Goal: Book appointment/travel/reservation

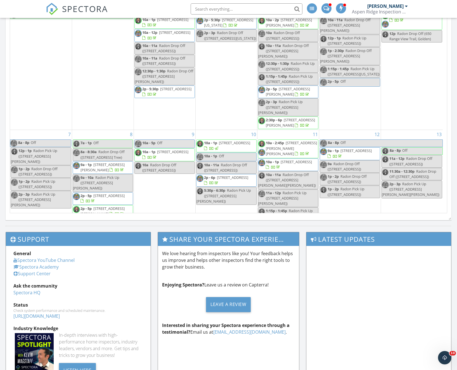
scroll to position [457, 461]
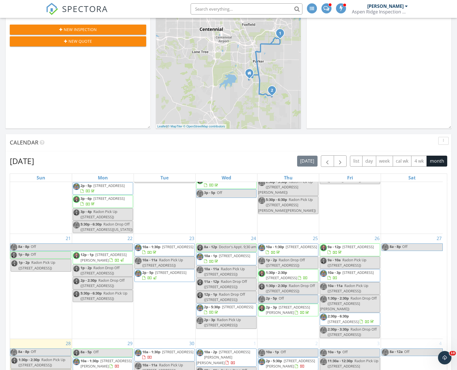
scroll to position [201, 0]
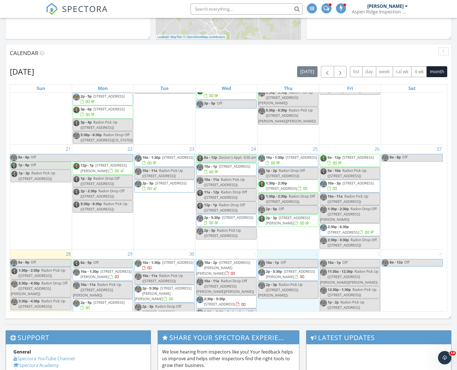
click at [286, 300] on td "2 10a - 1p Off 2p - 5:30p 8498 Lightening View Dr, Parker 80134 2p - 3p Radon P…" at bounding box center [288, 290] width 62 height 81
click at [289, 285] on link "Event" at bounding box center [287, 285] width 29 height 9
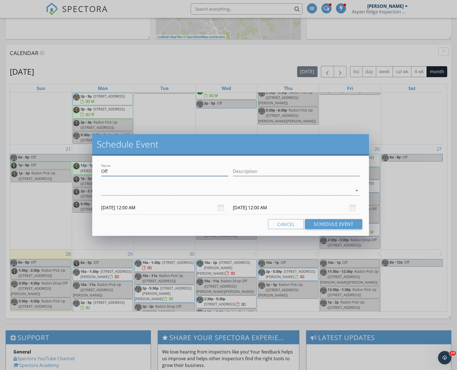
click at [131, 171] on input "Off" at bounding box center [164, 171] width 127 height 9
drag, startPoint x: 131, startPoint y: 171, endPoint x: 71, endPoint y: 169, distance: 60.4
click at [101, 169] on input "Off" at bounding box center [164, 171] width 127 height 9
type input "Hold for AAron W."
click at [167, 189] on div at bounding box center [226, 190] width 251 height 9
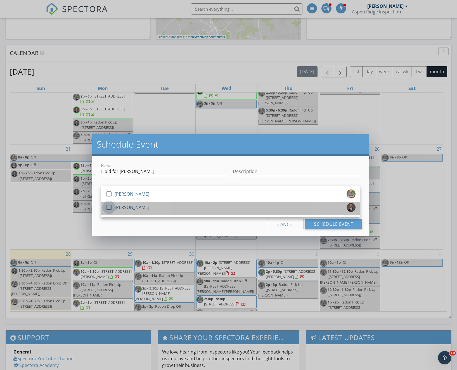
click at [109, 206] on div at bounding box center [109, 208] width 10 height 10
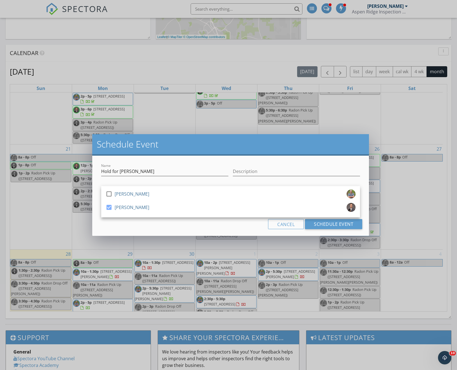
click at [170, 225] on div "Cancel Schedule Event" at bounding box center [230, 224] width 263 height 10
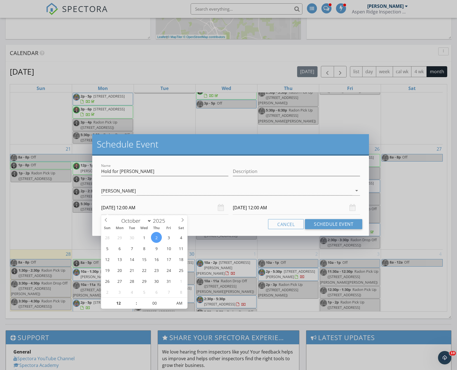
click at [169, 208] on input "10/02/2025 12:00 AM" at bounding box center [164, 208] width 127 height 14
type input "01"
type input "10/02/2025 1:00 AM"
click at [132, 300] on span at bounding box center [134, 301] width 4 height 6
type input "01"
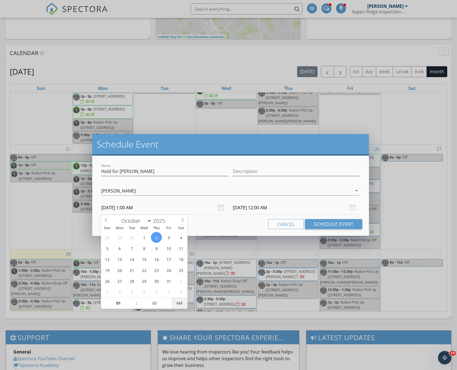
type input "10/03/2025 1:00 AM"
type input "10/02/2025 1:00 PM"
click at [179, 305] on span "AM" at bounding box center [179, 303] width 15 height 11
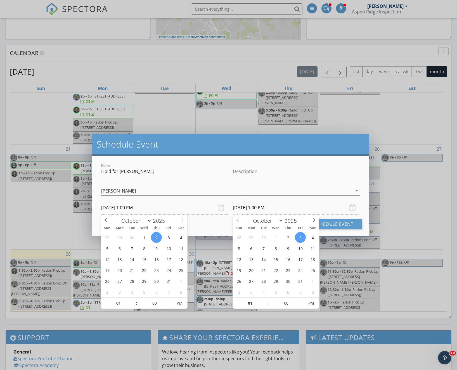
click at [265, 209] on input "10/03/2025 1:00 PM" at bounding box center [296, 208] width 127 height 14
type input "10/02/2025 1:00 PM"
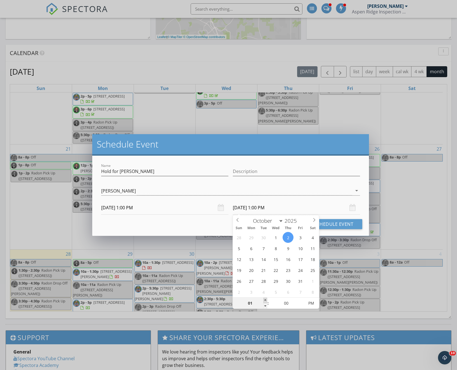
type input "02"
type input "10/02/2025 2:00 PM"
click at [266, 300] on span at bounding box center [265, 301] width 4 height 6
type input "04"
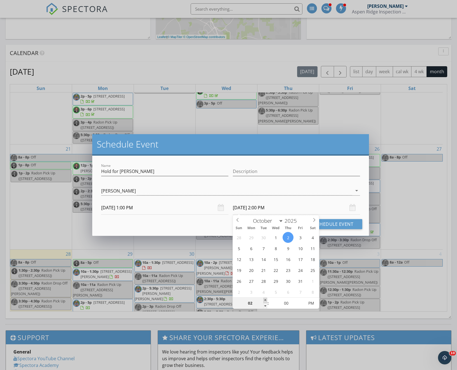
type input "10/02/2025 4:00 PM"
click at [266, 300] on span at bounding box center [265, 301] width 4 height 6
type input "05"
type input "10/02/2025 5:00 PM"
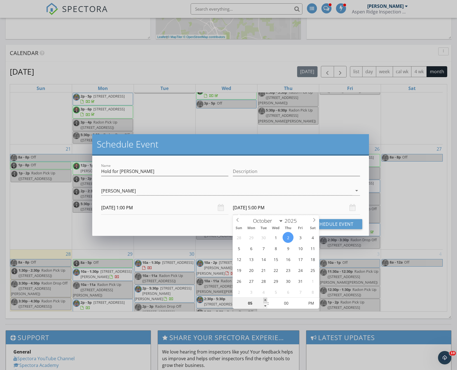
click at [266, 300] on span at bounding box center [265, 301] width 4 height 6
type input "08"
type input "10/02/2025 8:00 PM"
click at [266, 300] on span at bounding box center [265, 301] width 4 height 6
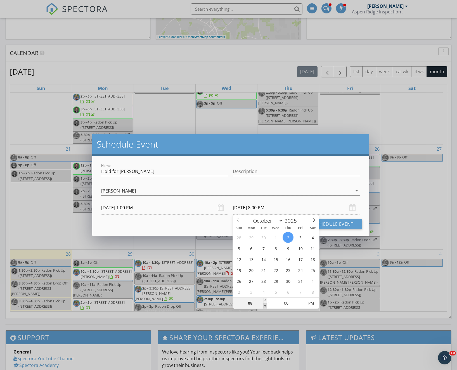
type input "07"
type input "10/02/2025 7:00 PM"
click at [266, 306] on span at bounding box center [265, 306] width 4 height 6
click at [177, 222] on div "Cancel Schedule Event" at bounding box center [230, 224] width 263 height 10
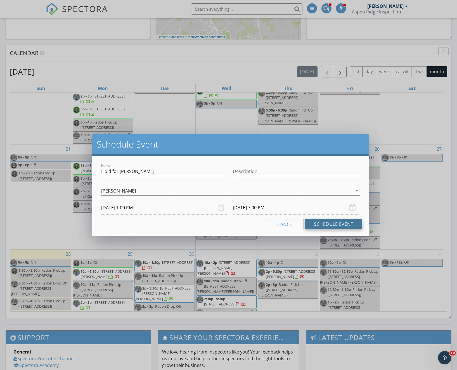
click at [347, 224] on button "Schedule Event" at bounding box center [333, 224] width 57 height 10
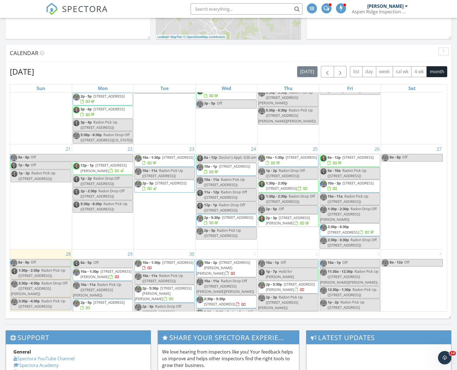
scroll to position [0, 0]
